Goal: Information Seeking & Learning: Learn about a topic

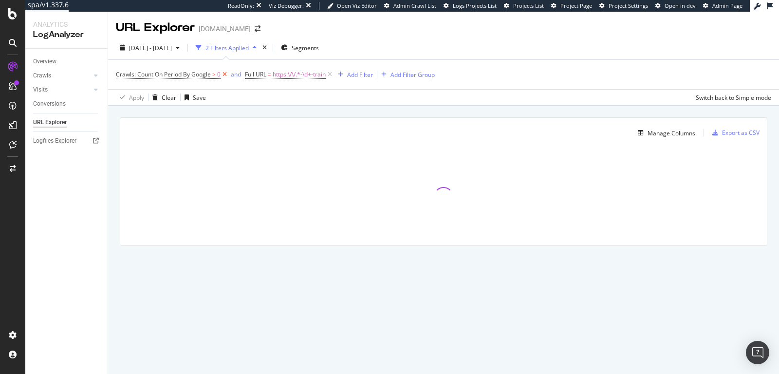
click at [228, 77] on icon at bounding box center [225, 75] width 8 height 10
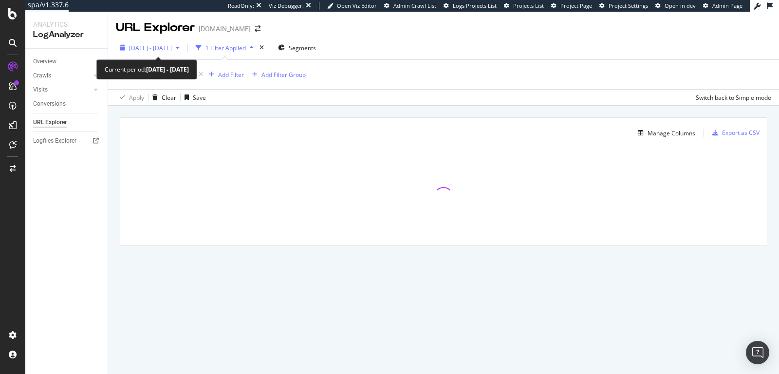
click at [161, 45] on span "2024 Jul. 2nd - Jul. 31st" at bounding box center [150, 48] width 43 height 8
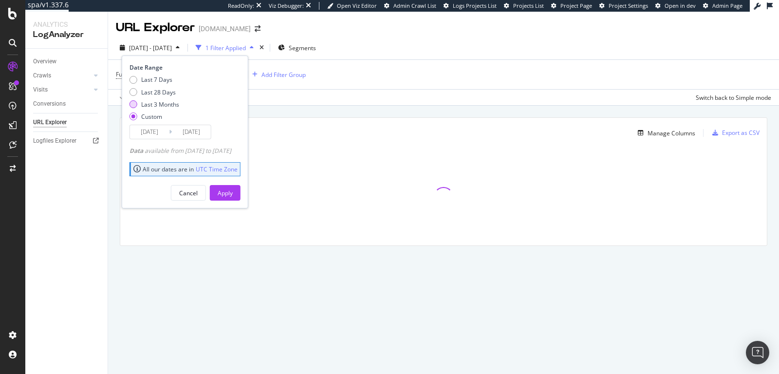
click at [167, 106] on div "Last 3 Months" at bounding box center [160, 104] width 38 height 8
type input "[DATE]"
click at [233, 187] on div "Apply" at bounding box center [225, 192] width 15 height 15
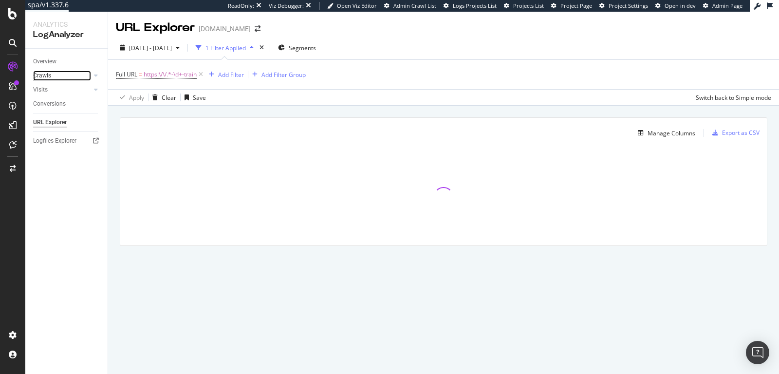
click at [48, 74] on div "Crawls" at bounding box center [42, 76] width 18 height 10
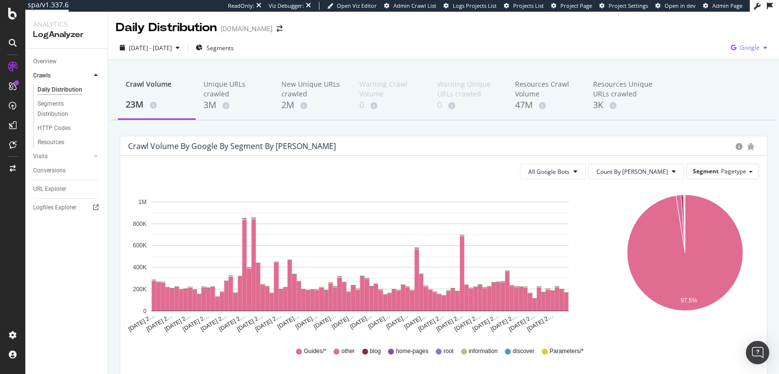
click at [750, 49] on span "Google" at bounding box center [749, 47] width 19 height 8
click at [682, 60] on span "OpenAI" at bounding box center [693, 56] width 36 height 9
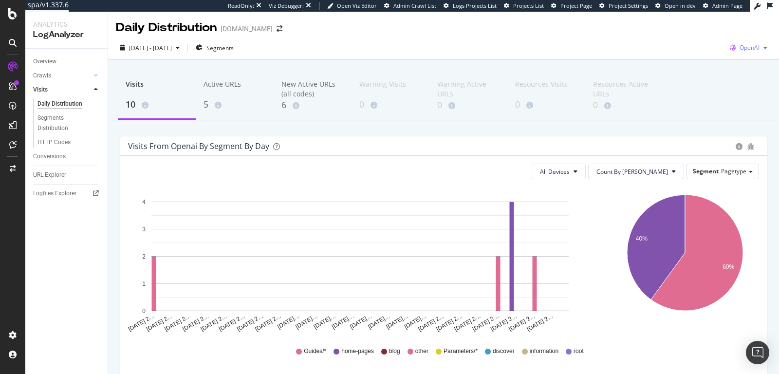
click at [700, 48] on span "OpenAI" at bounding box center [749, 47] width 20 height 8
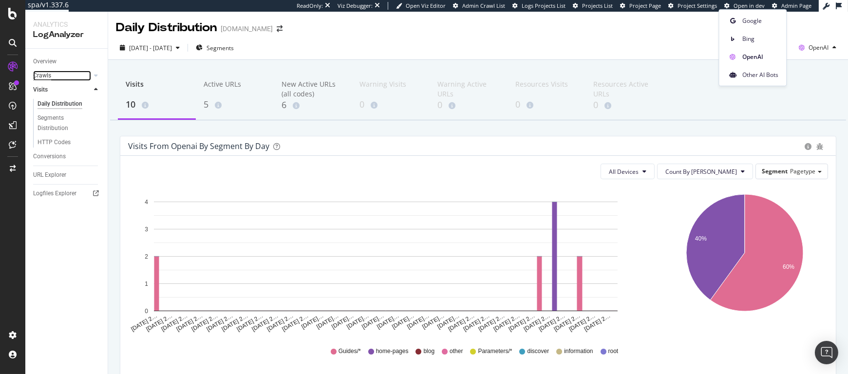
click at [45, 72] on div "Crawls" at bounding box center [42, 76] width 18 height 10
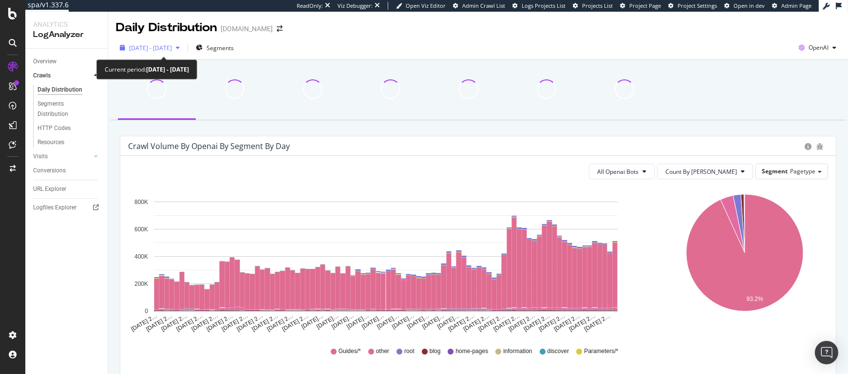
click at [162, 51] on span "[DATE] - [DATE]" at bounding box center [150, 48] width 43 height 8
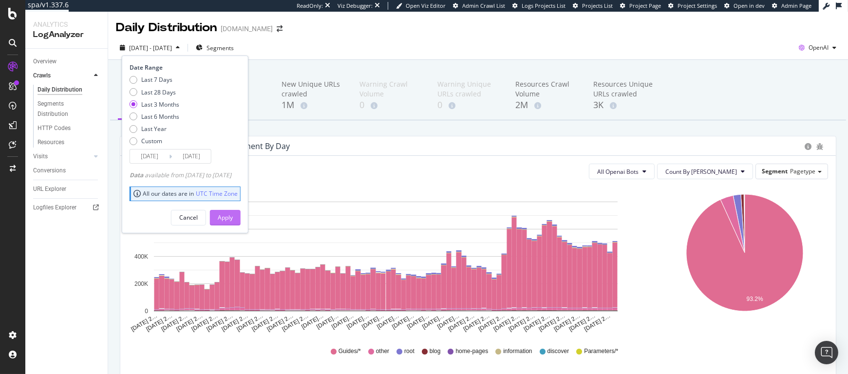
click at [233, 216] on div "Apply" at bounding box center [225, 217] width 15 height 8
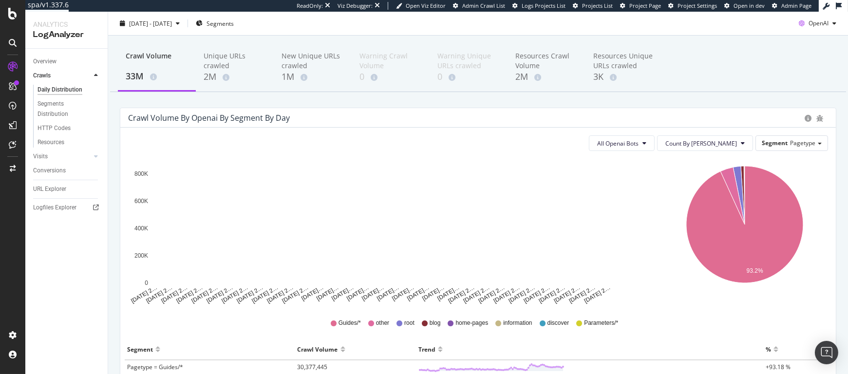
scroll to position [7, 0]
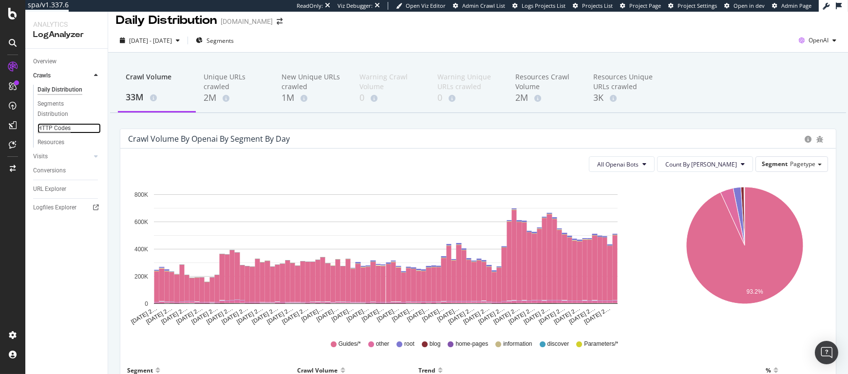
click at [53, 126] on div "HTTP Codes" at bounding box center [53, 128] width 33 height 10
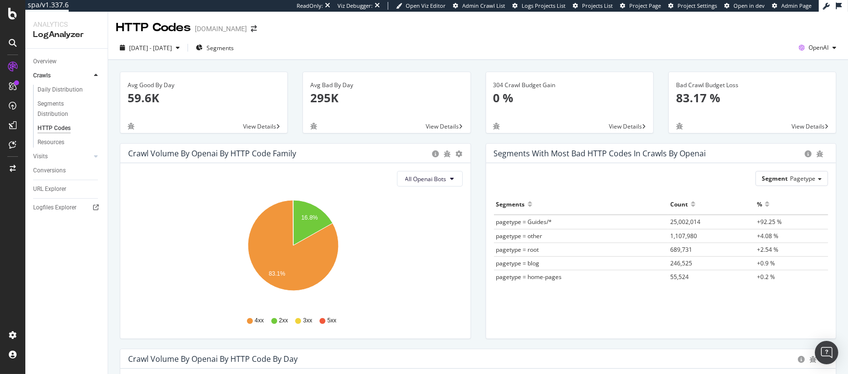
click at [428, 188] on div "All Openai Bots Hold CMD (⌘) while clicking to filter the report. 16.8% 83.1% H…" at bounding box center [295, 250] width 350 height 175
click at [430, 184] on button "All Openai Bots" at bounding box center [430, 179] width 66 height 16
click at [434, 254] on span "ChatGPT-User" at bounding box center [422, 252] width 42 height 9
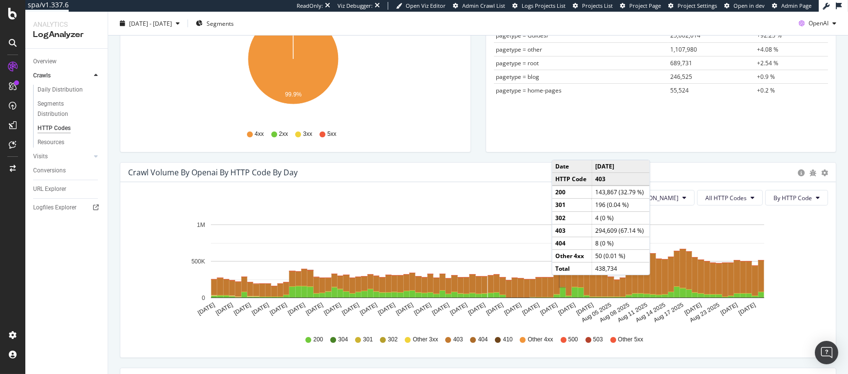
scroll to position [412, 0]
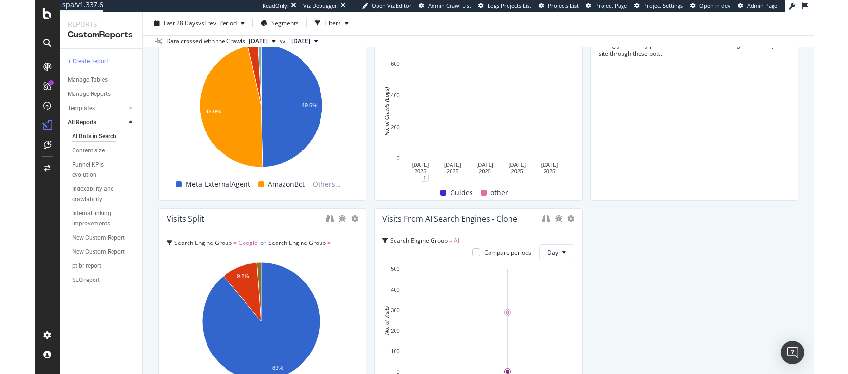
scroll to position [1434, 0]
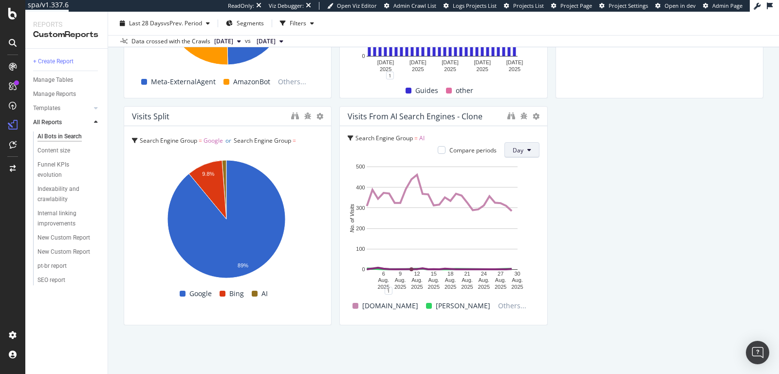
click at [527, 148] on icon at bounding box center [529, 150] width 4 height 6
click at [507, 116] on icon "binoculars" at bounding box center [511, 116] width 8 height 8
click at [513, 149] on span "Day" at bounding box center [518, 150] width 11 height 8
click at [533, 116] on icon at bounding box center [536, 116] width 7 height 7
click at [520, 118] on icon "bug" at bounding box center [523, 115] width 7 height 7
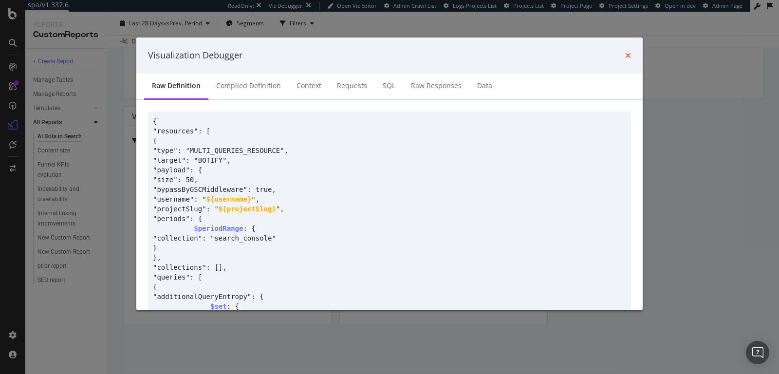
click at [629, 52] on icon "times" at bounding box center [628, 56] width 6 height 8
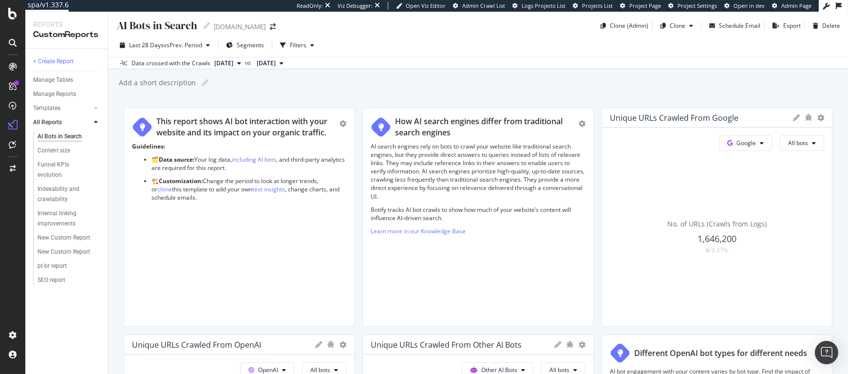
scroll to position [0, 0]
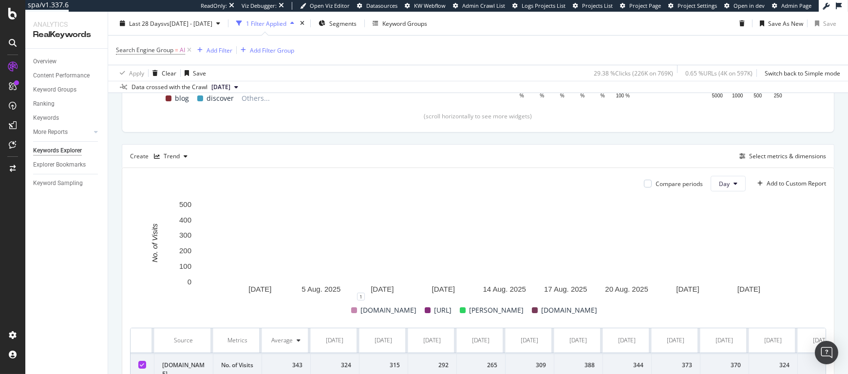
scroll to position [245, 0]
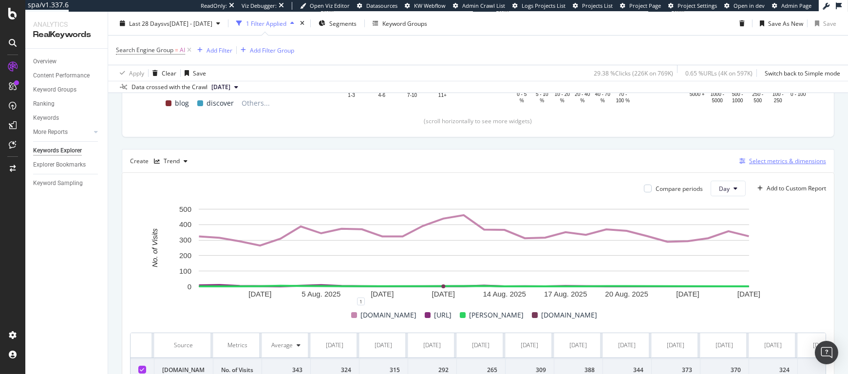
click at [778, 161] on div "Select metrics & dimensions" at bounding box center [787, 161] width 77 height 8
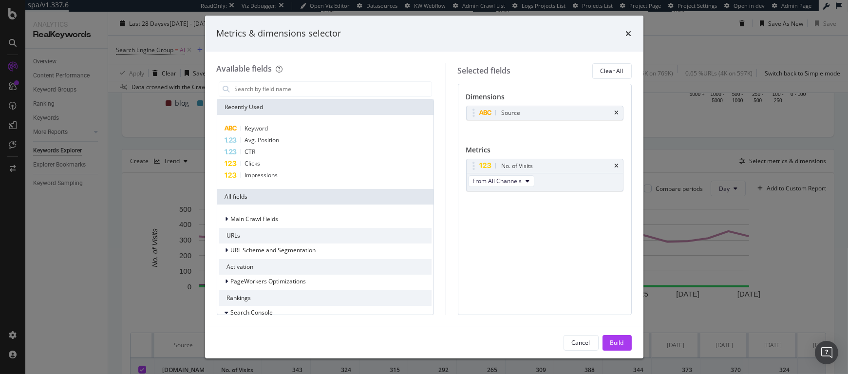
click at [772, 194] on div "Metrics & dimensions selector Available fields Recently Used Keyword Avg. Posit…" at bounding box center [424, 187] width 848 height 374
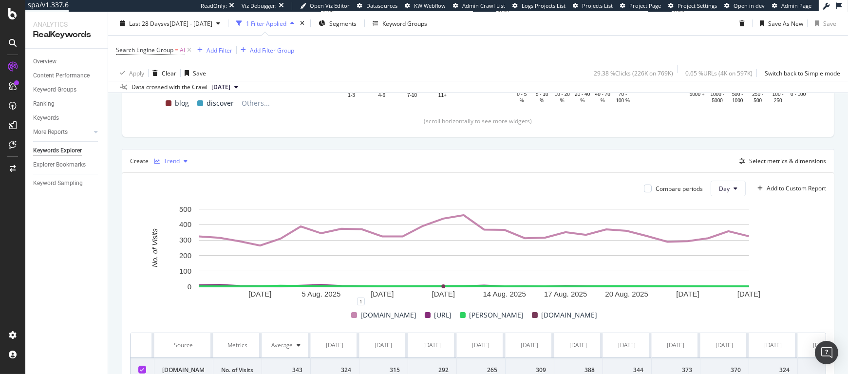
click at [177, 156] on div "Trend" at bounding box center [170, 161] width 41 height 15
click at [179, 172] on div "Table" at bounding box center [176, 178] width 44 height 12
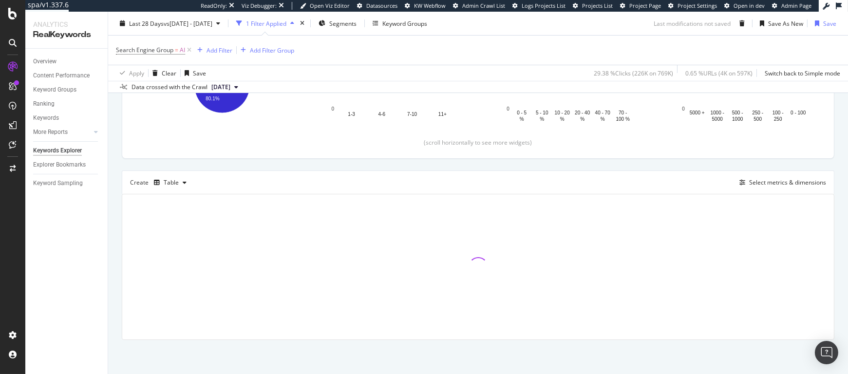
scroll to position [224, 0]
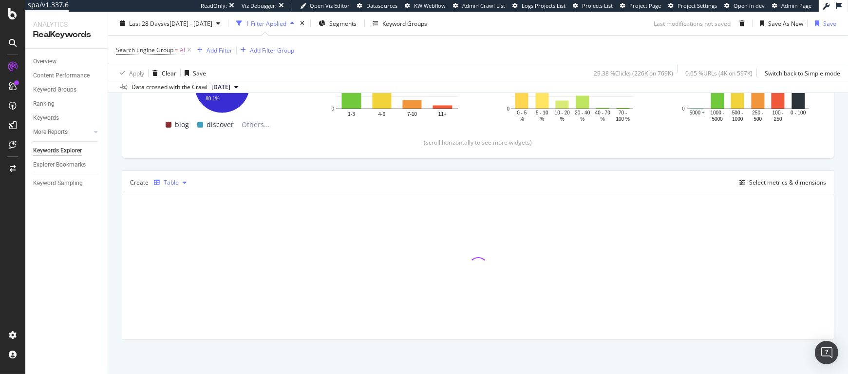
click at [174, 180] on div "Table" at bounding box center [171, 183] width 15 height 6
click at [176, 249] on div "Bar" at bounding box center [178, 246] width 10 height 8
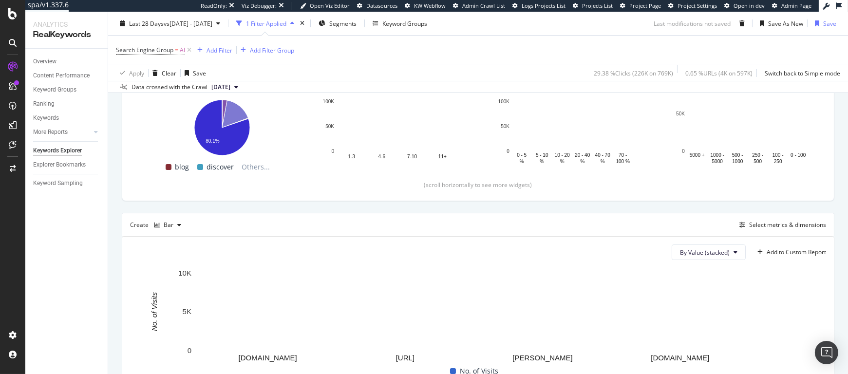
scroll to position [215, 0]
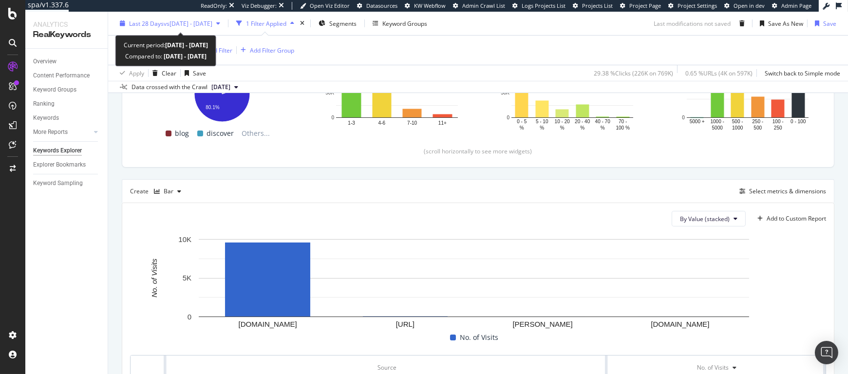
click at [186, 22] on span "vs 2025 Jul. 6th - Aug. 2nd" at bounding box center [188, 23] width 49 height 8
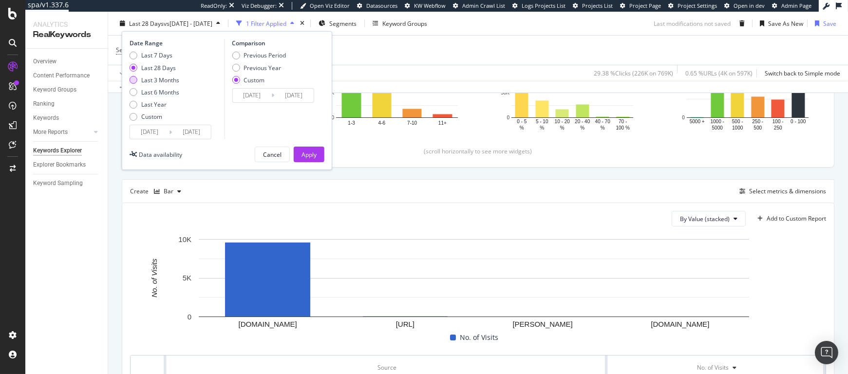
click at [173, 84] on div "Last 3 Months" at bounding box center [160, 79] width 38 height 8
type input "2025/05/27"
click at [319, 156] on button "Apply" at bounding box center [309, 155] width 31 height 16
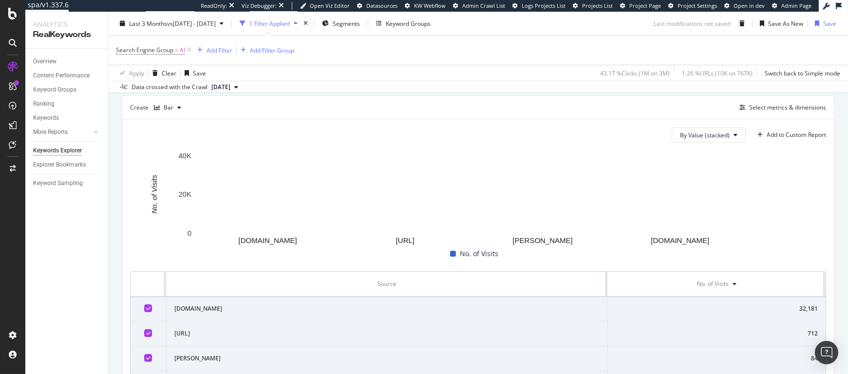
scroll to position [203, 0]
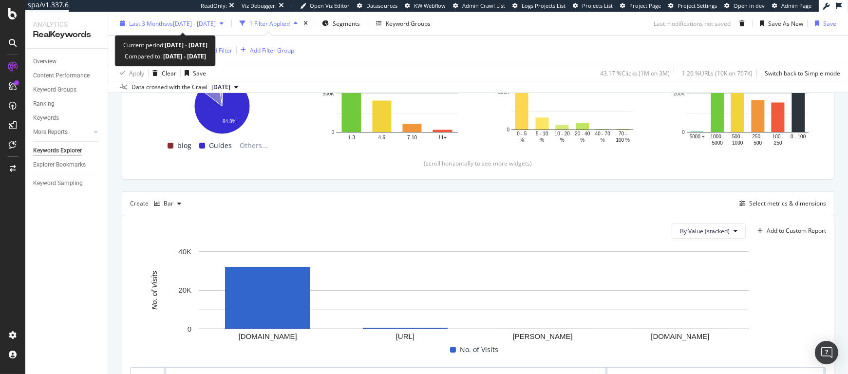
click at [183, 24] on span "vs 2025 Jul. 6th - Aug. 2nd" at bounding box center [191, 23] width 49 height 8
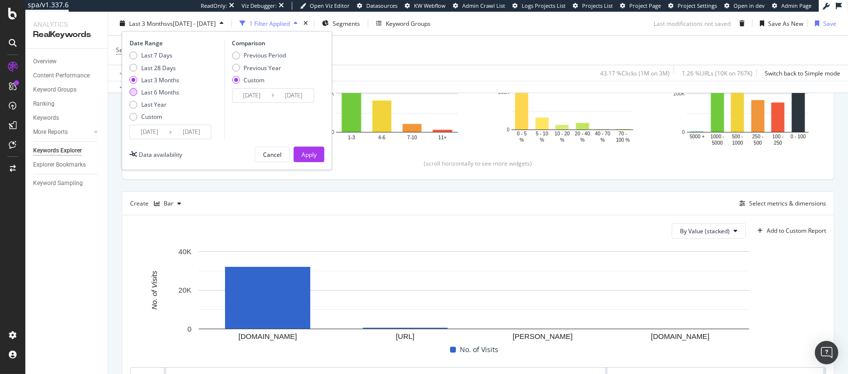
click at [167, 93] on div "Last 6 Months" at bounding box center [160, 92] width 38 height 8
type input "2025/02/27"
click at [312, 152] on div "Apply" at bounding box center [308, 154] width 15 height 8
